Goal: Find specific page/section: Find specific page/section

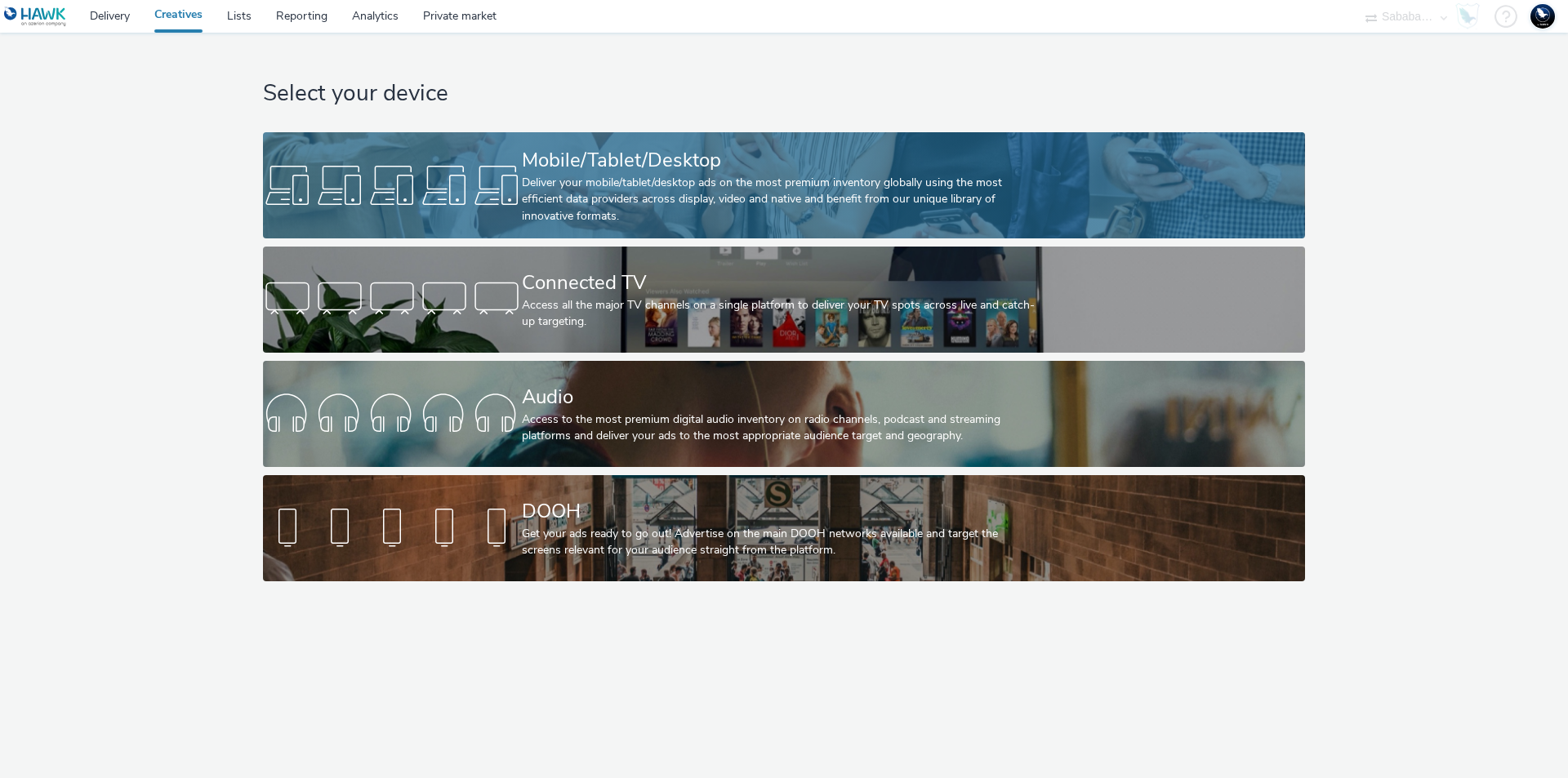
click at [646, 215] on div "Deliver your mobile/tablet/desktop ads on the most premium inventory globally u…" at bounding box center [780, 200] width 518 height 50
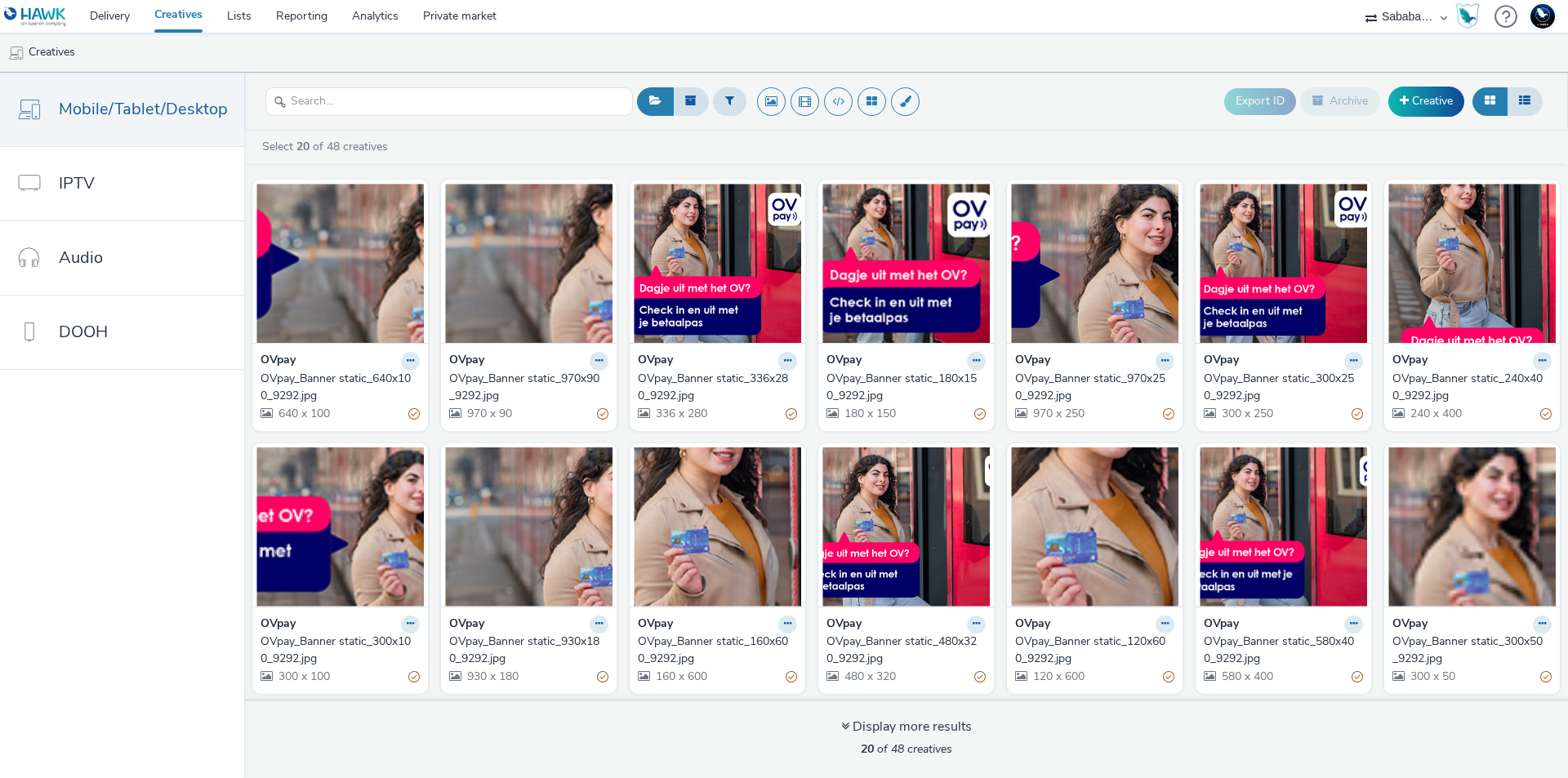
click at [1224, 379] on div "OVpay_Banner static_300x250_9292.jpg" at bounding box center [1279, 387] width 153 height 34
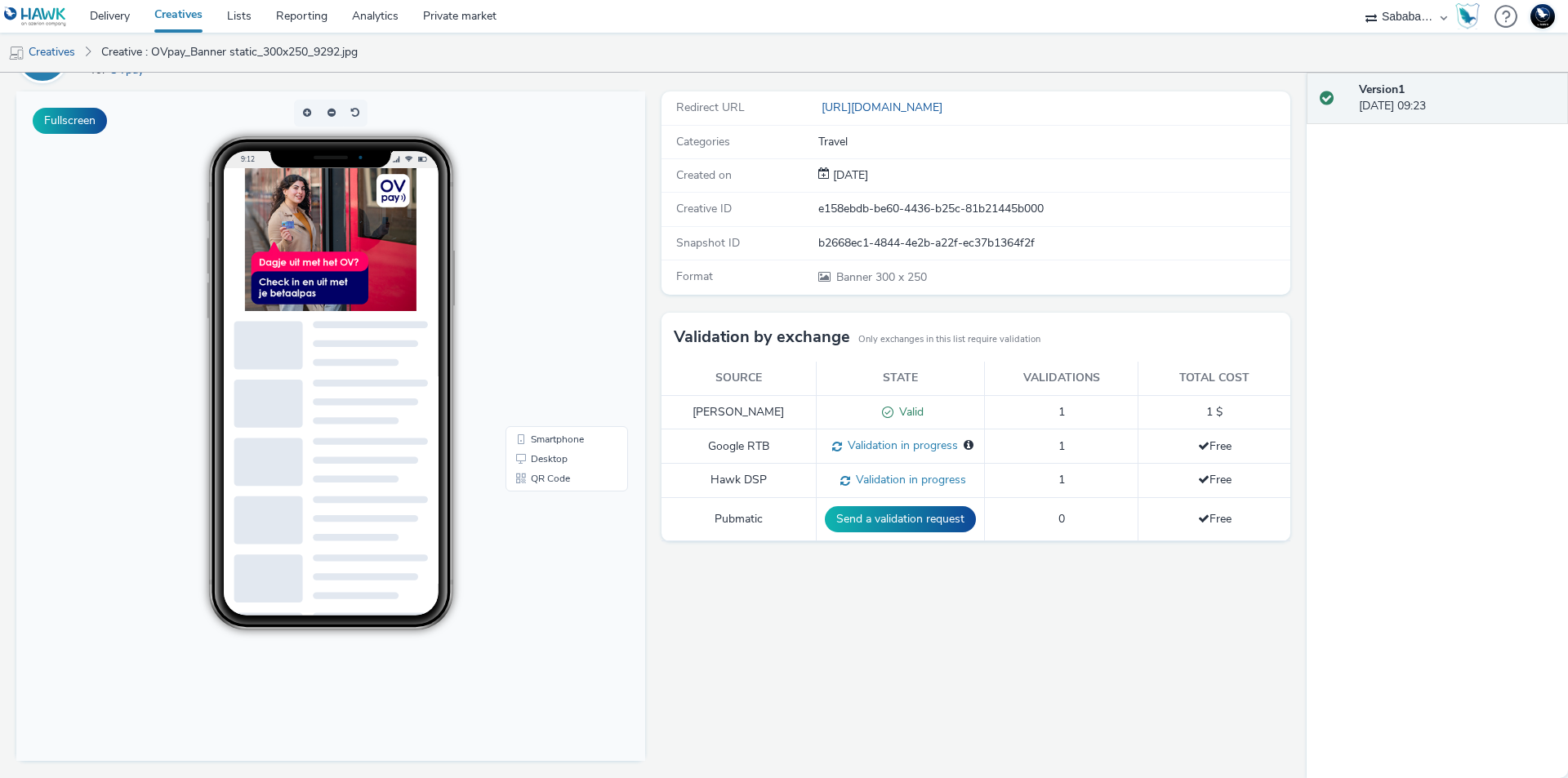
scroll to position [103, 0]
click at [819, 698] on div "Redirect URL http://ovpay.nl/hoe-het-werkt?utm_source=display&utm_medium=9292 C…" at bounding box center [972, 434] width 637 height 688
click at [367, 20] on link "Analytics" at bounding box center [375, 16] width 71 height 33
click at [1429, 14] on select "75 Media A8 Media Group ABI Media Abovo Ace & Tate Ad-on Media Nordic Ad4Health…" at bounding box center [1406, 16] width 98 height 33
select select "ac009755-aa48-4799-8050-7a339a378eb8"
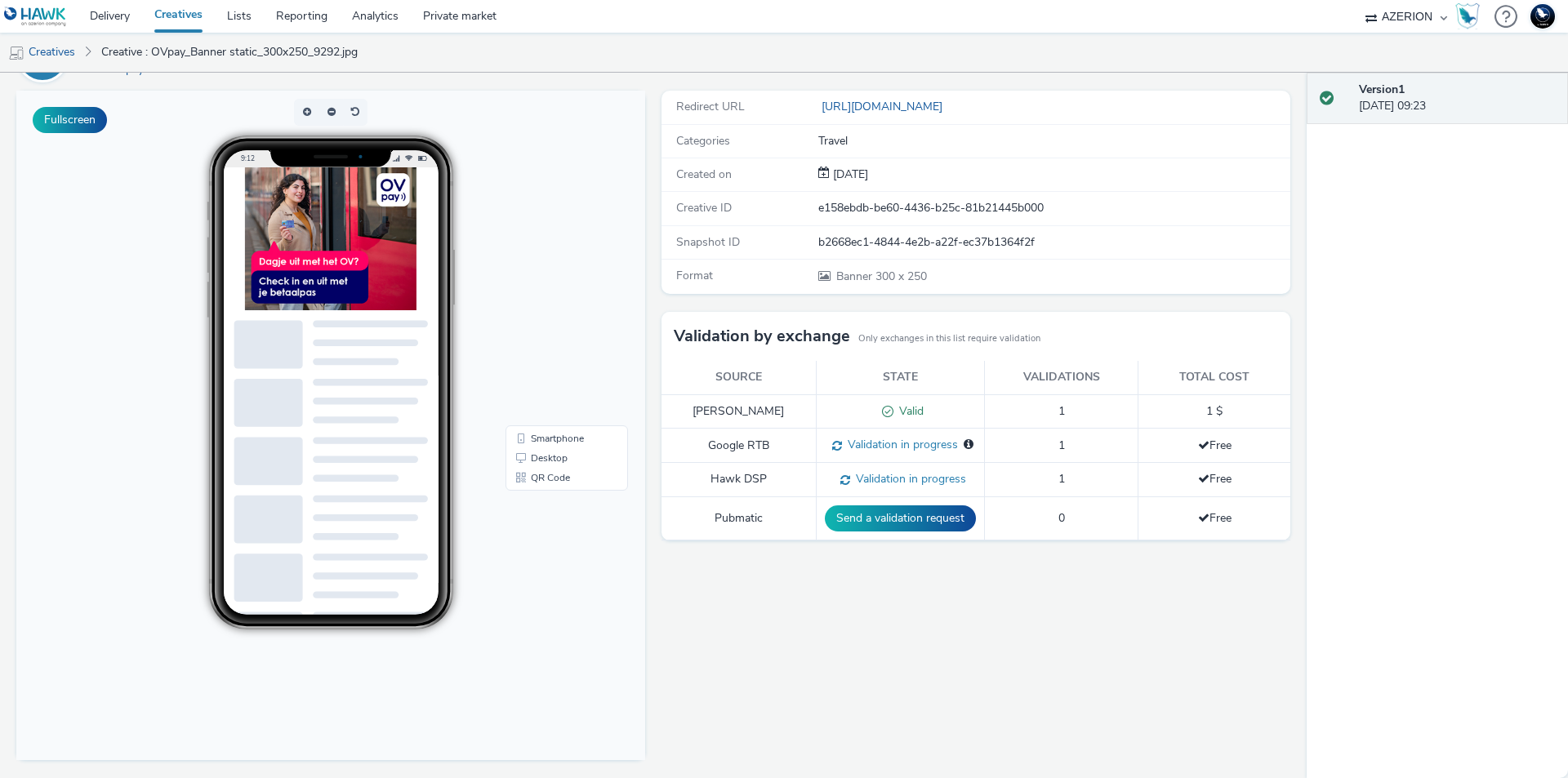
click at [1357, 0] on select "75 Media A8 Media Group ABI Media Abovo Ace & Tate Ad-on Media Nordic Ad4Health…" at bounding box center [1406, 16] width 98 height 33
select select "79162ed7-0017-4339-93b0-3399b708648f"
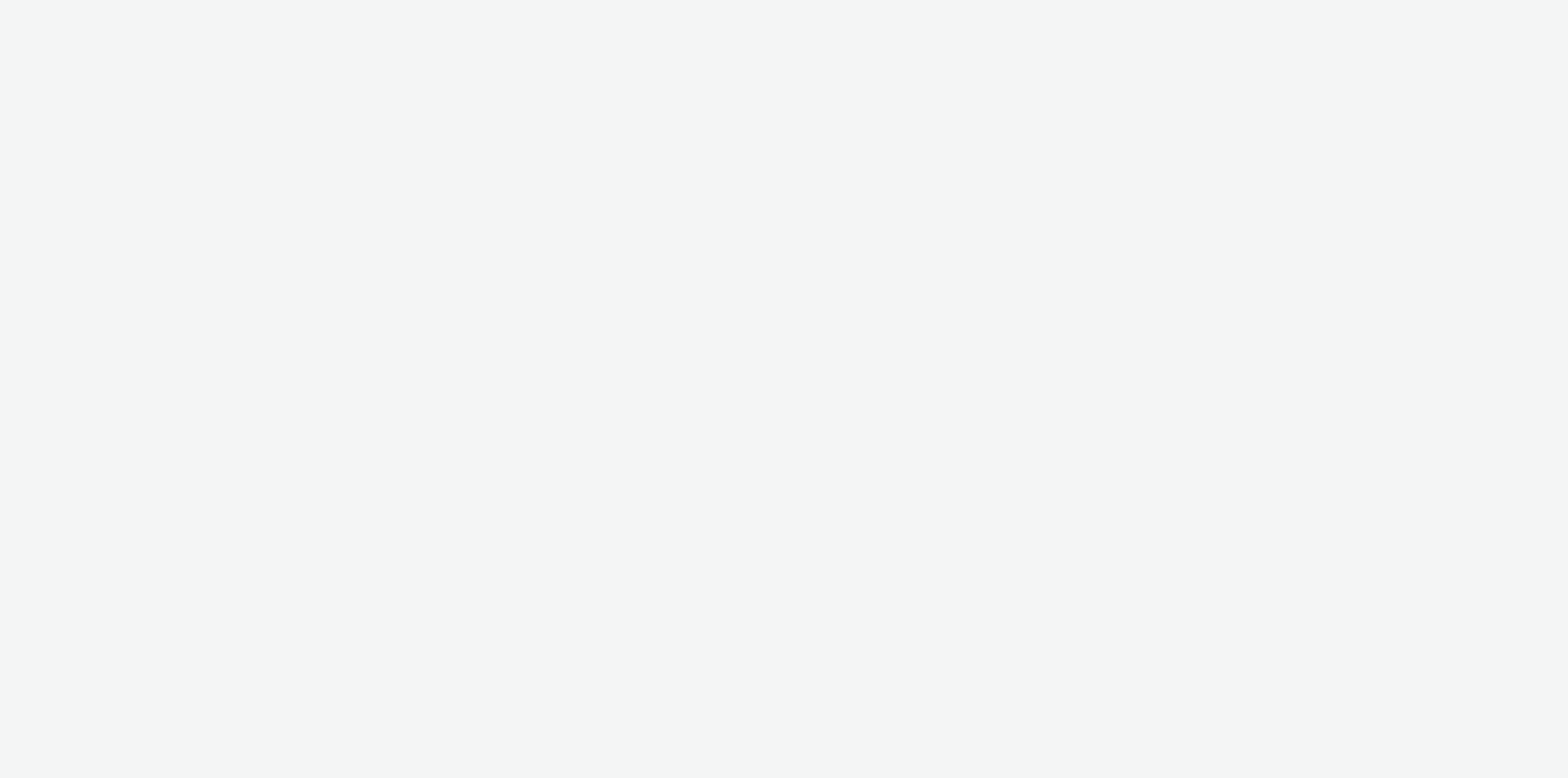
select select "ac009755-aa48-4799-8050-7a339a378eb8"
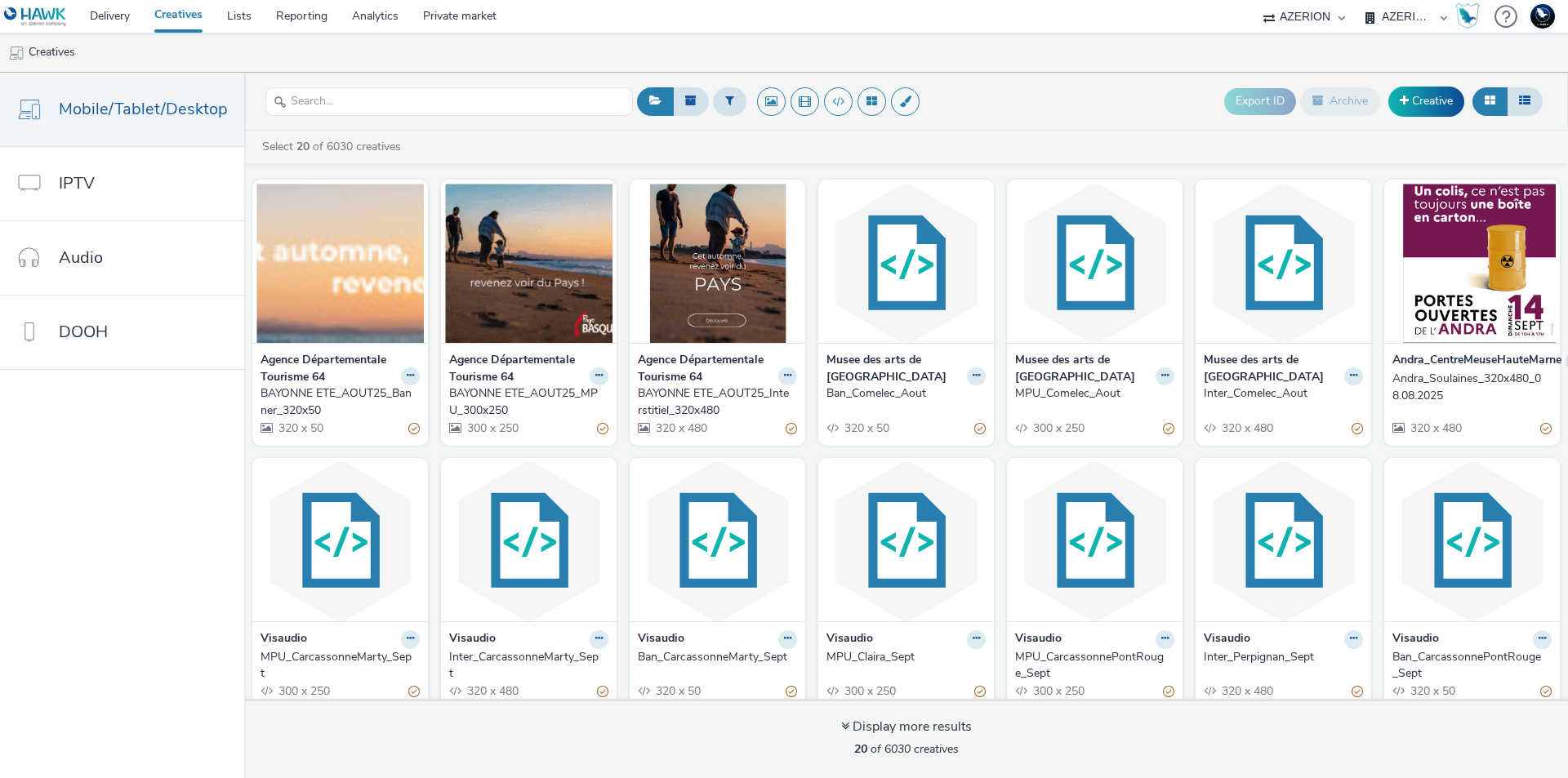
click at [1413, 16] on select "AZERION AZERION APAC AZERION AUSTRIA AZERION BEL - ADEXPERTS AZERION BRAZIL AZE…" at bounding box center [1406, 16] width 98 height 33
select select "a1f58486-1528-4f8c-8610-e1cdd7553bc1"
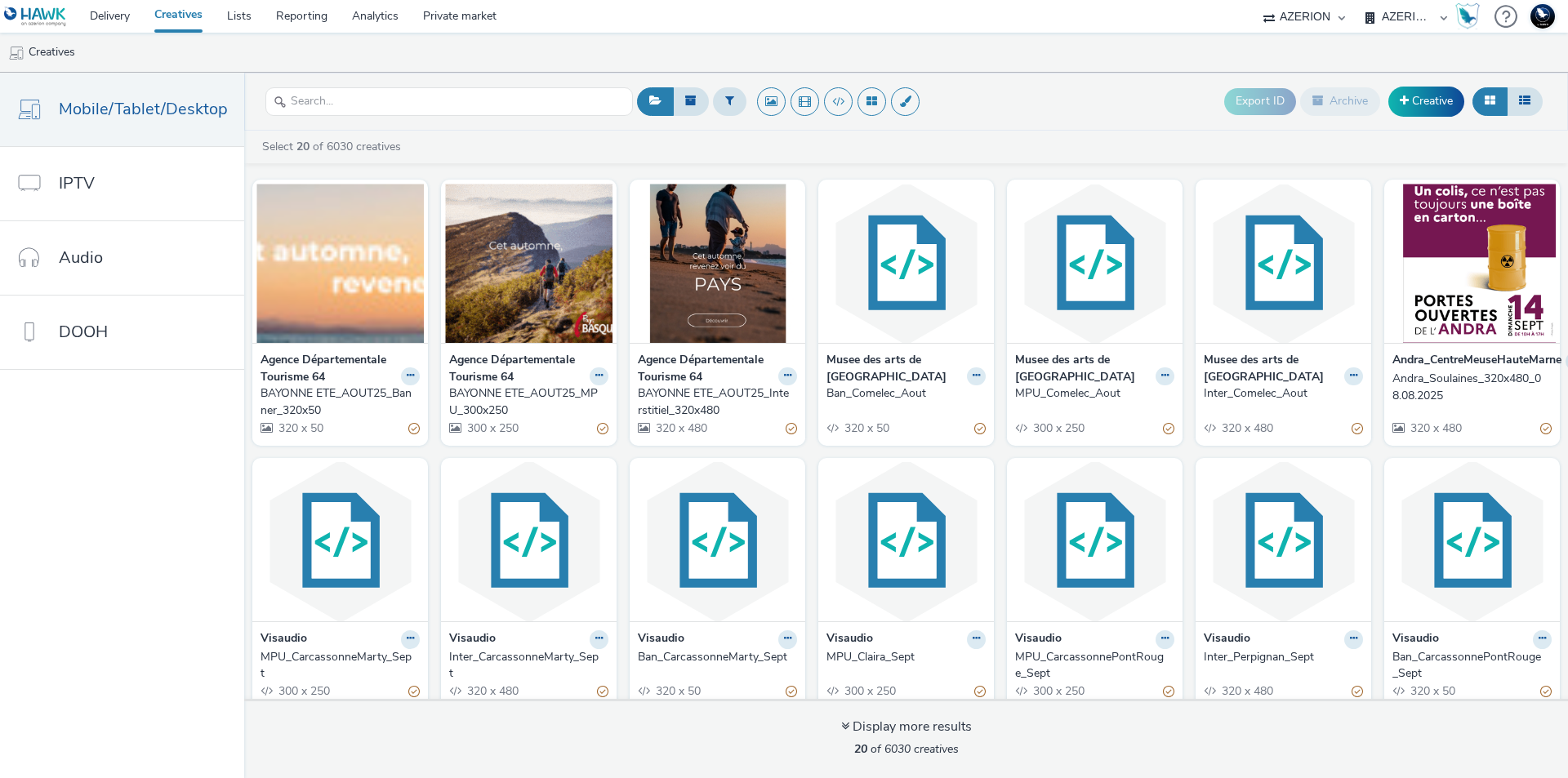
click at [1357, 0] on select "AZERION AZERION APAC AZERION AUSTRIA AZERION BEL - ADEXPERTS AZERION BRAZIL AZE…" at bounding box center [1406, 16] width 98 height 33
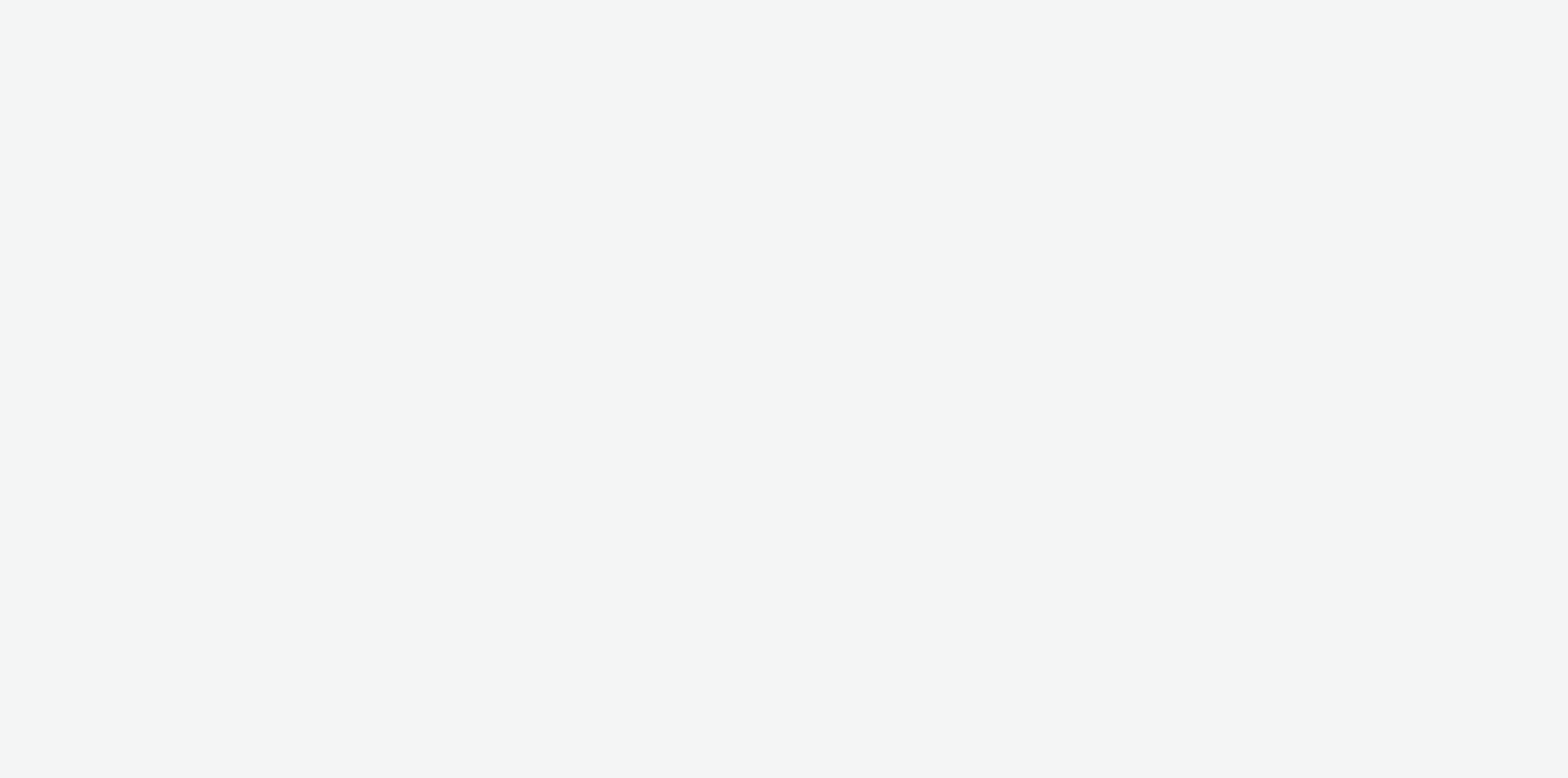
select select "ac009755-aa48-4799-8050-7a339a378eb8"
select select "a1f58486-1528-4f8c-8610-e1cdd7553bc1"
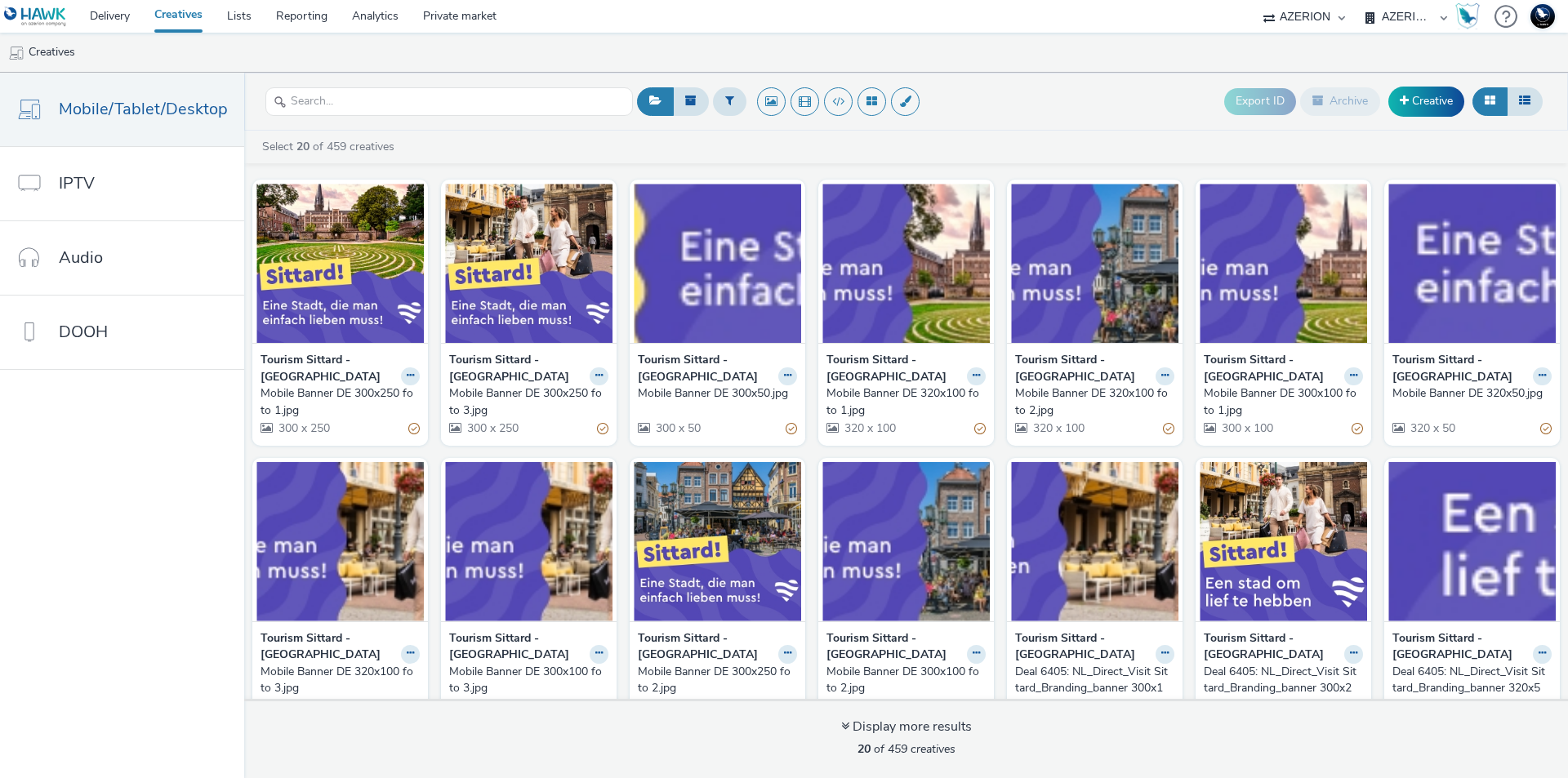
click at [327, 386] on div "Mobile Banner DE 300x250 foto 1.jpg" at bounding box center [337, 402] width 153 height 34
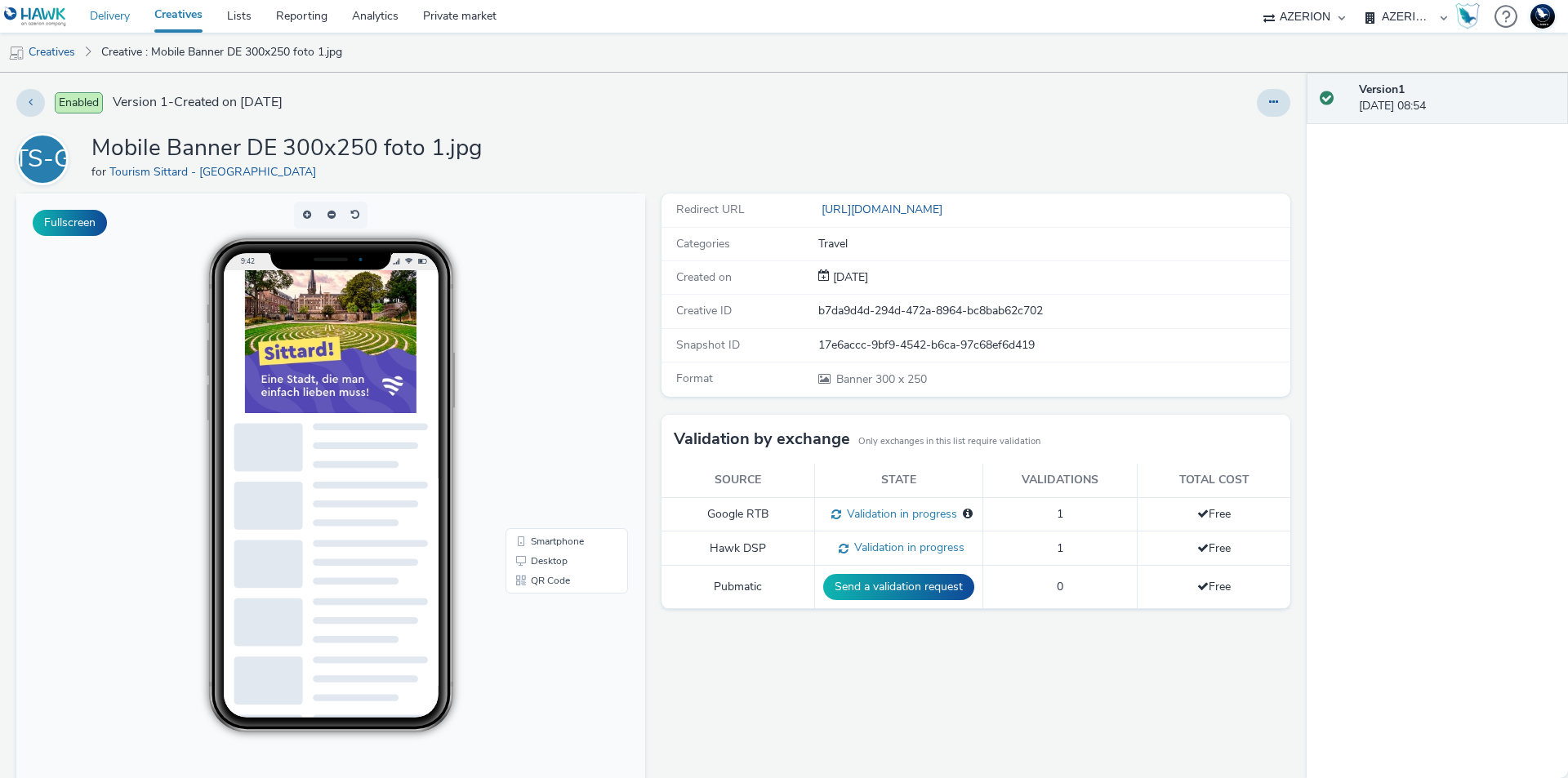
click at [101, 10] on link "Delivery" at bounding box center [110, 16] width 64 height 33
